Goal: Task Accomplishment & Management: Complete application form

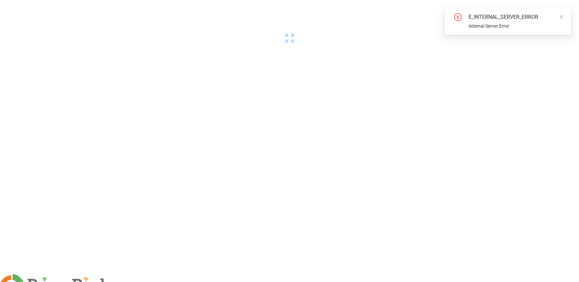
click at [132, 282] on img at bounding box center [130, 286] width 4 height 4
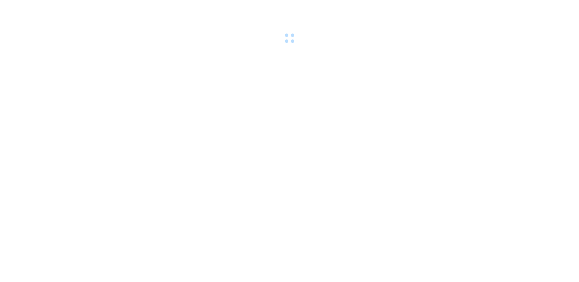
click at [179, 86] on body at bounding box center [289, 141] width 579 height 282
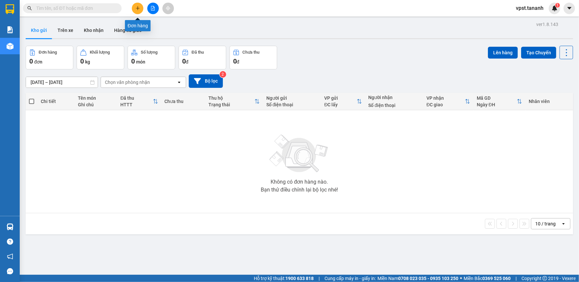
click at [138, 11] on button at bounding box center [138, 9] width 12 height 12
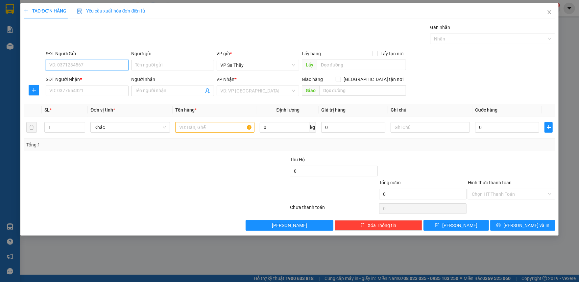
click at [86, 66] on input "SĐT Người Gửi" at bounding box center [87, 65] width 83 height 11
click at [91, 66] on input "SĐT Người Gửi" at bounding box center [87, 65] width 83 height 11
click at [153, 70] on input "Người gửi" at bounding box center [172, 65] width 83 height 11
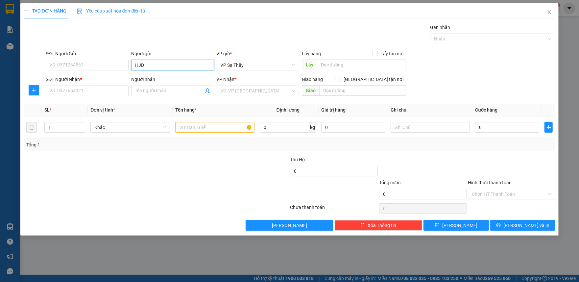
type input "HJDH"
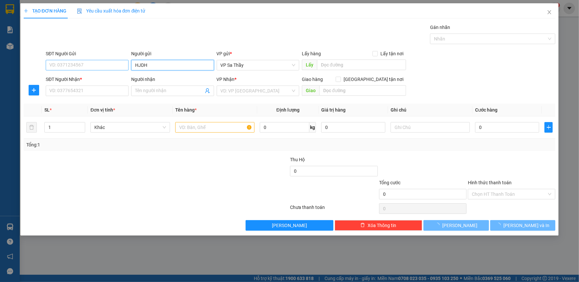
drag, startPoint x: 155, startPoint y: 66, endPoint x: 128, endPoint y: 66, distance: 27.3
click at [128, 66] on div "SĐT Người Gửi VD: 0371234567 Người gửi [PERSON_NAME] VP gửi * VP Sa Thầy Lấy hà…" at bounding box center [300, 61] width 513 height 23
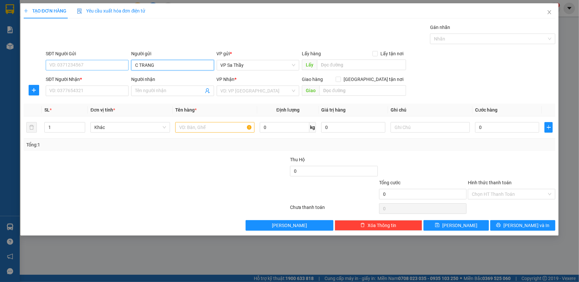
type input "C TRANG"
click at [89, 66] on input "SĐT Người Gửi" at bounding box center [87, 65] width 83 height 11
type input "0968152634"
click at [61, 90] on input "SĐT Người Nhận *" at bounding box center [87, 91] width 83 height 11
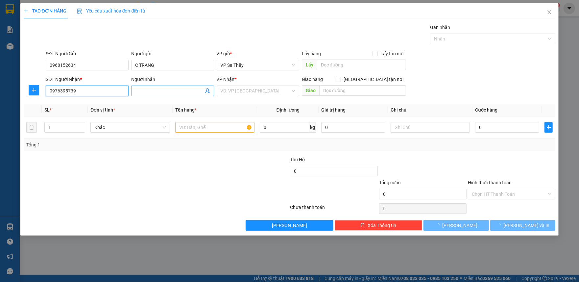
type input "0976395739"
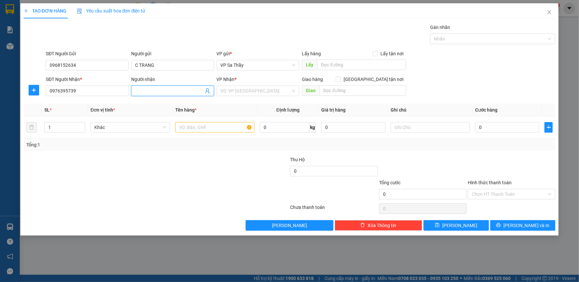
click at [169, 91] on input "Người nhận" at bounding box center [169, 90] width 68 height 7
type input "CÔ LIÊN"
click at [251, 99] on div "Transit Pickup Surcharge Ids Transit Deliver Surcharge Ids Transit Deliver Surc…" at bounding box center [290, 127] width 532 height 207
click at [254, 90] on input "search" at bounding box center [256, 91] width 70 height 10
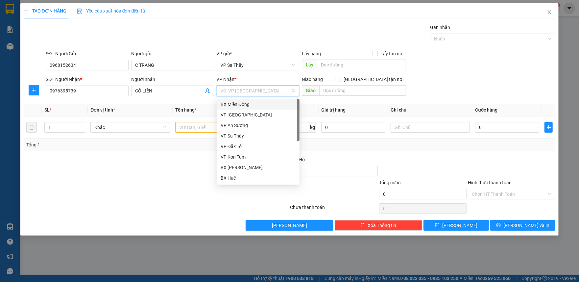
click at [247, 106] on div "BX Miền Đông" at bounding box center [258, 104] width 75 height 7
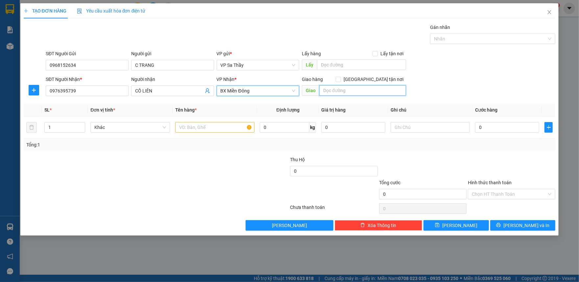
click at [369, 95] on input "text" at bounding box center [362, 90] width 87 height 11
type input "BIA CHIẾN THẮNG BẦU BÀNG"
click at [239, 170] on div at bounding box center [245, 167] width 89 height 23
click at [224, 129] on input "text" at bounding box center [214, 127] width 79 height 11
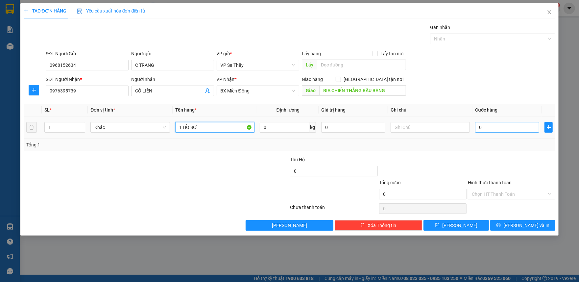
type input "1 HỒ SƠ"
click at [493, 131] on input "0" at bounding box center [507, 127] width 64 height 11
type input "5"
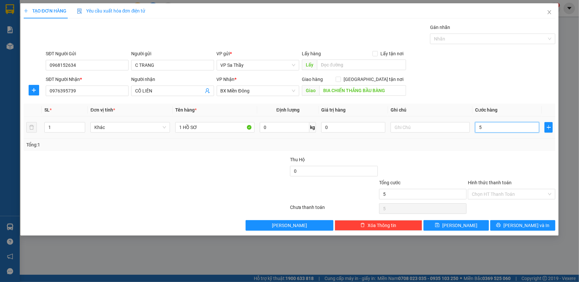
type input "50"
type input "500"
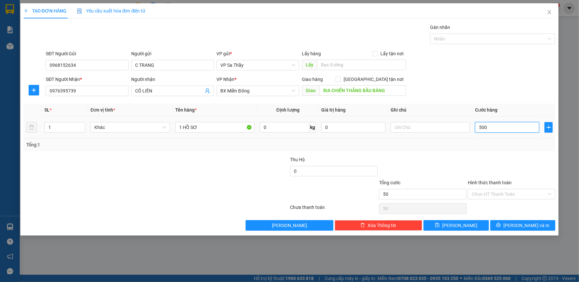
type input "500"
type input "5.000"
type input "50.000"
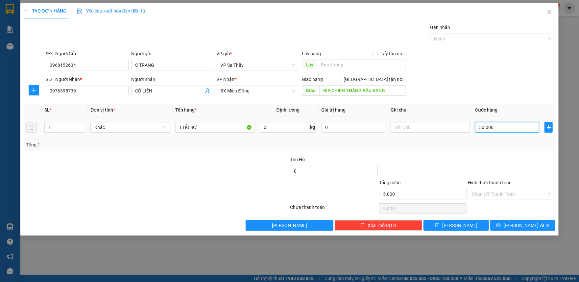
type input "50.000"
click at [530, 228] on span "[PERSON_NAME] và In" at bounding box center [527, 225] width 46 height 7
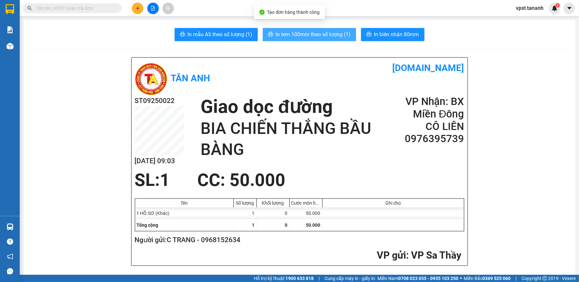
click at [324, 34] on span "In tem 100mm theo số lượng (1)" at bounding box center [313, 34] width 75 height 8
